Goal: Task Accomplishment & Management: Use online tool/utility

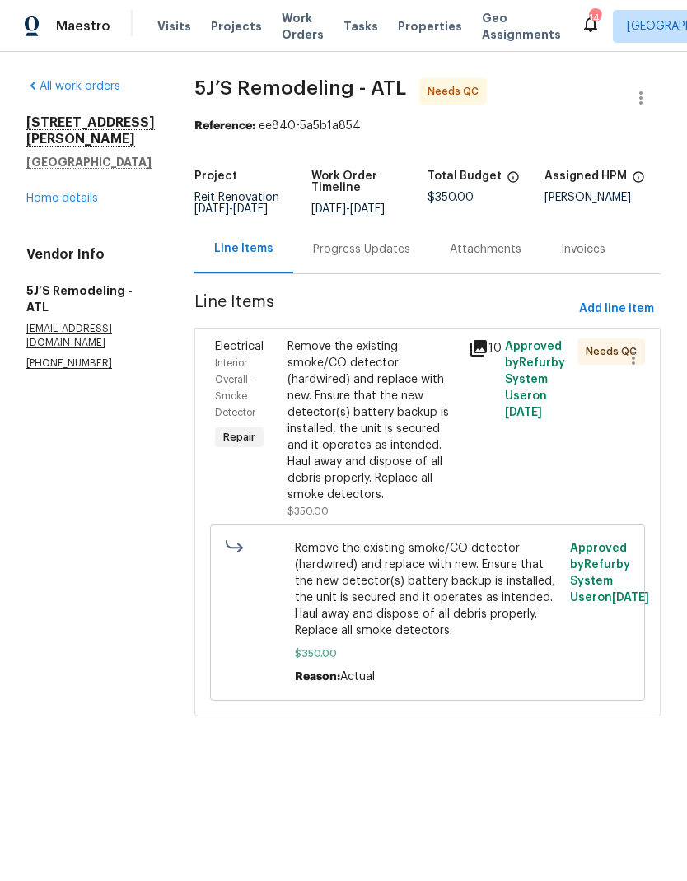
click at [386, 440] on div "Remove the existing smoke/CO detector (hardwired) and replace with new. Ensure …" at bounding box center [372, 420] width 171 height 165
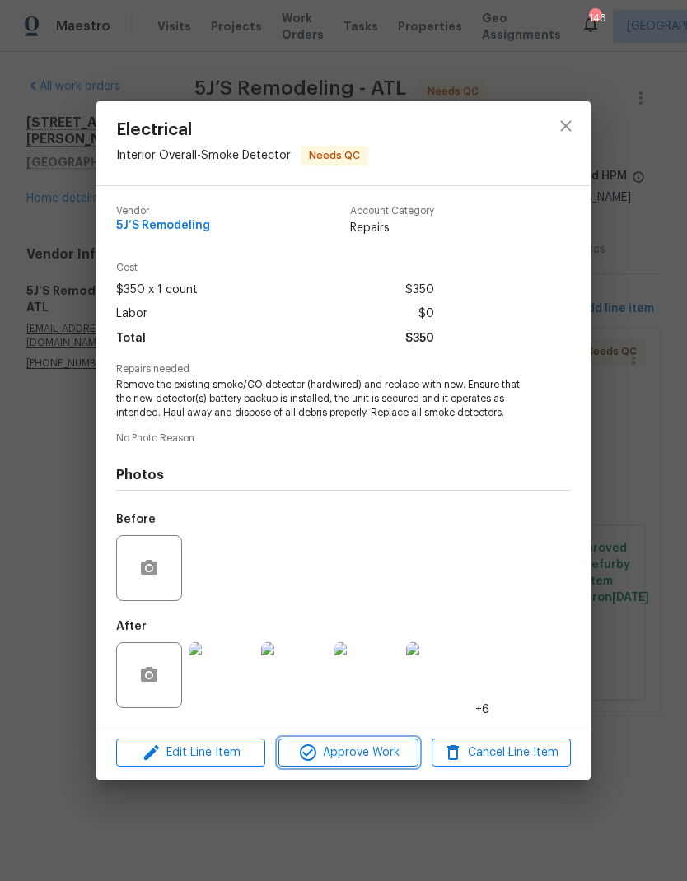
click at [374, 752] on span "Approve Work" at bounding box center [347, 753] width 129 height 21
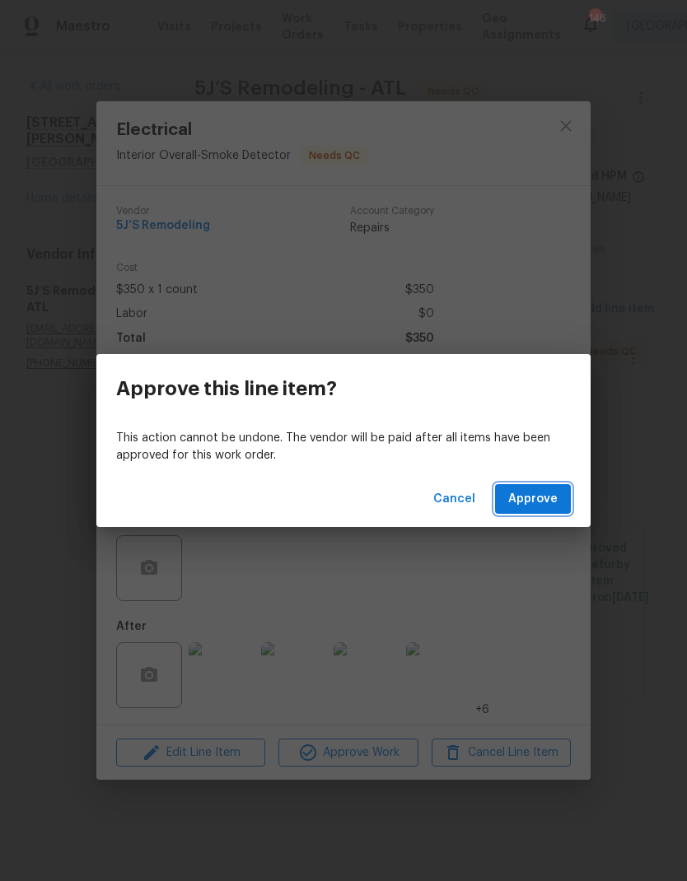
click at [535, 496] on span "Approve" at bounding box center [532, 499] width 49 height 21
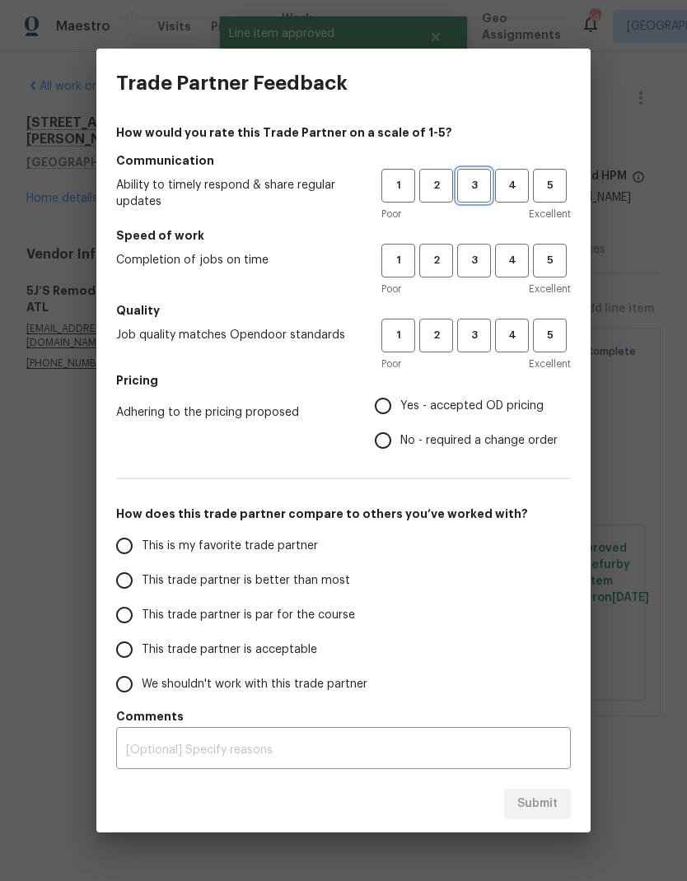
click at [477, 192] on span "3" at bounding box center [474, 185] width 30 height 19
click at [472, 275] on button "3" at bounding box center [474, 261] width 34 height 34
click at [481, 339] on span "3" at bounding box center [474, 335] width 30 height 19
click at [383, 408] on input "Yes - accepted OD pricing" at bounding box center [383, 406] width 35 height 35
radio input "true"
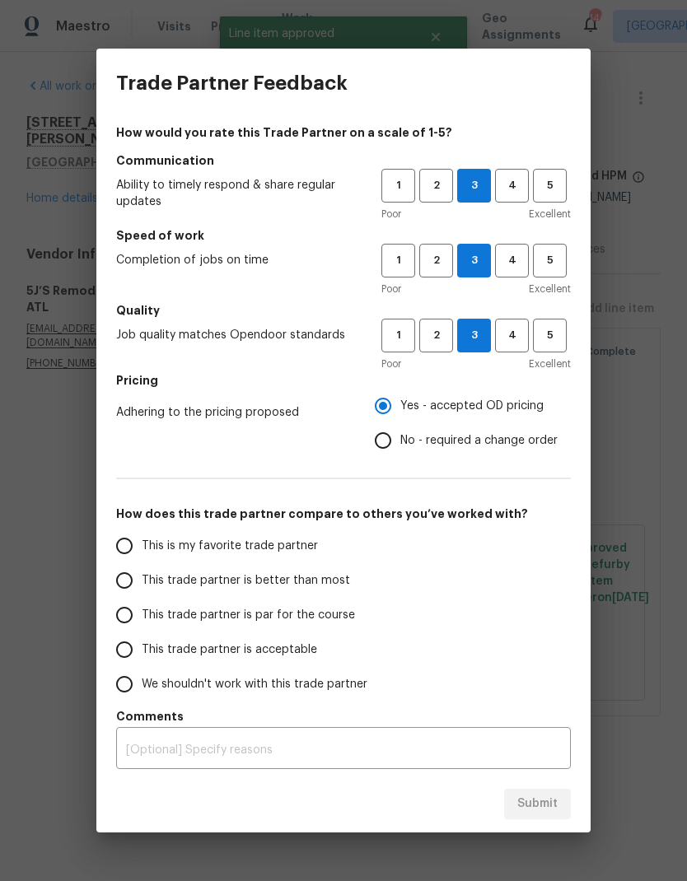
click at [278, 542] on span "This is my favorite trade partner" at bounding box center [230, 546] width 176 height 17
click at [142, 542] on input "This is my favorite trade partner" at bounding box center [124, 546] width 35 height 35
click at [550, 811] on span "Submit" at bounding box center [537, 804] width 40 height 21
radio input "true"
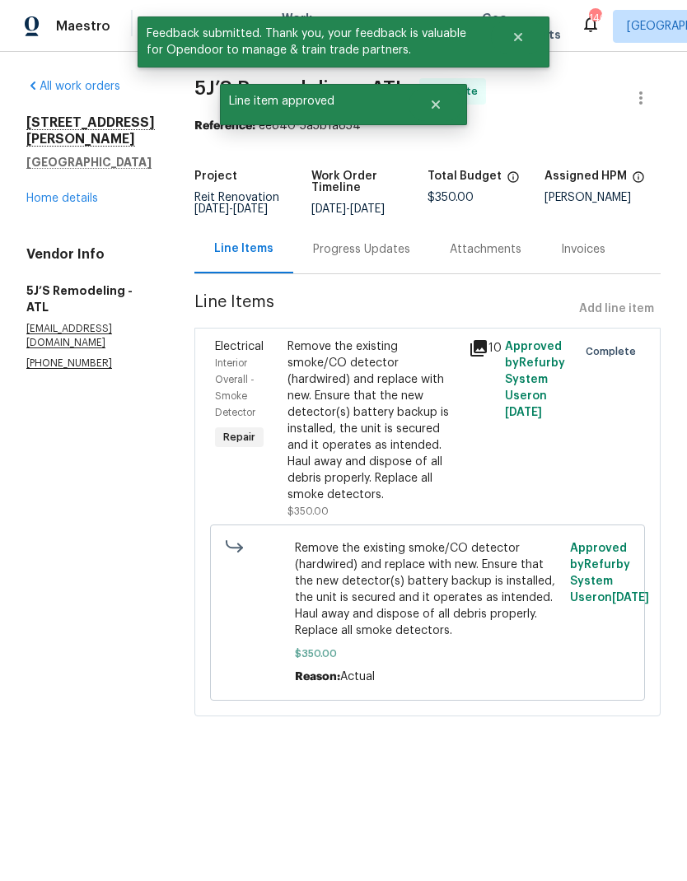
click at [85, 196] on link "Home details" at bounding box center [62, 199] width 72 height 12
